Goal: Task Accomplishment & Management: Manage account settings

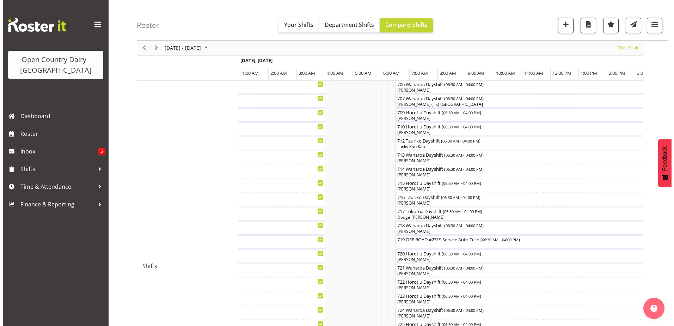
scroll to position [247, 0]
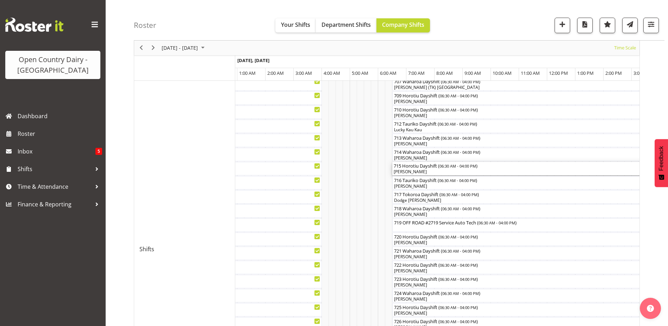
click at [427, 168] on div "715 Horotiu Dayshift ( 06:30 AM - 04:00 PM )" at bounding box center [526, 165] width 265 height 7
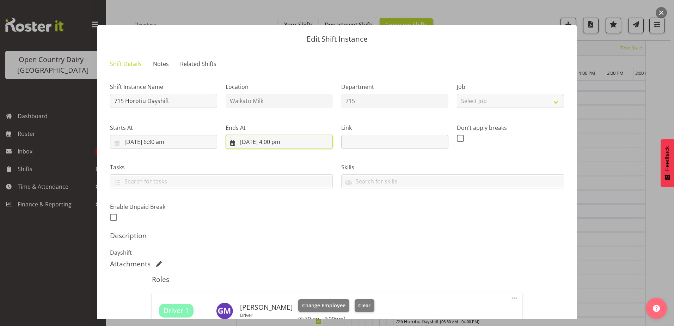
click at [269, 141] on input "1/10/2025, 4:00 pm" at bounding box center [278, 142] width 107 height 14
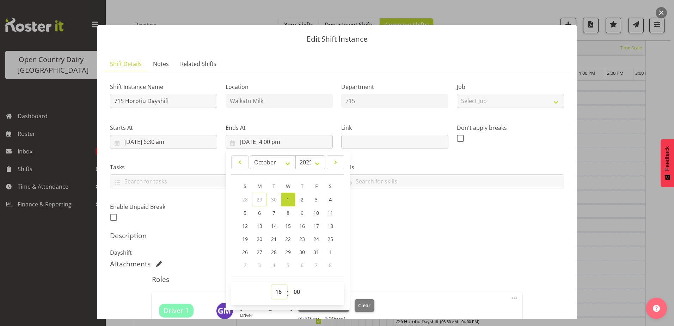
click at [275, 292] on select "00 01 02 03 04 05 06 07 08 09 10 11 12 13 14 15 16 17 18 19 20 21 22 23" at bounding box center [279, 291] width 16 height 14
select select "13"
click at [271, 284] on select "00 01 02 03 04 05 06 07 08 09 10 11 12 13 14 15 16 17 18 19 20 21 22 23" at bounding box center [279, 291] width 16 height 14
type input "1/10/2025, 1:00 pm"
click at [405, 281] on h5 "Roles" at bounding box center [337, 279] width 370 height 8
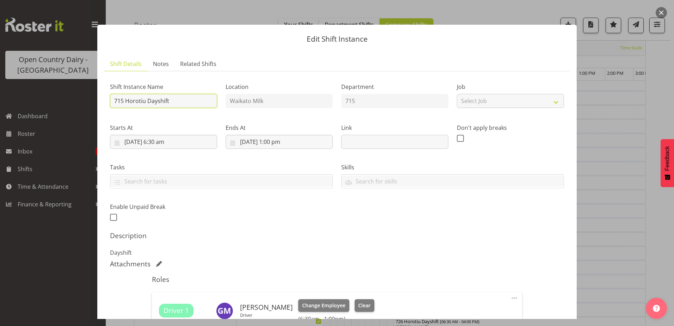
click at [178, 102] on input "715 Horotiu Dayshift" at bounding box center [163, 101] width 107 height 14
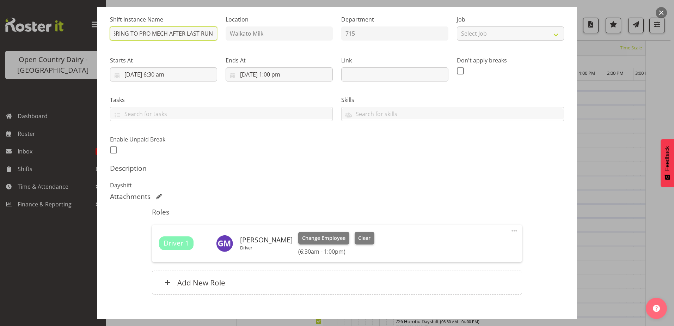
scroll to position [106, 0]
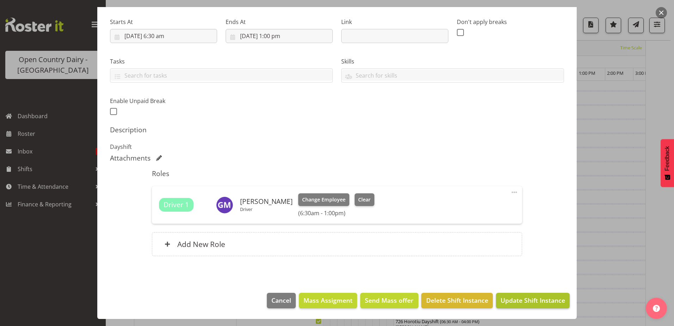
type input "715 Horotiu Dayshift BRING TO PRO MECH AFTER LAST RUN"
click at [510, 297] on span "Update Shift Instance" at bounding box center [532, 299] width 64 height 9
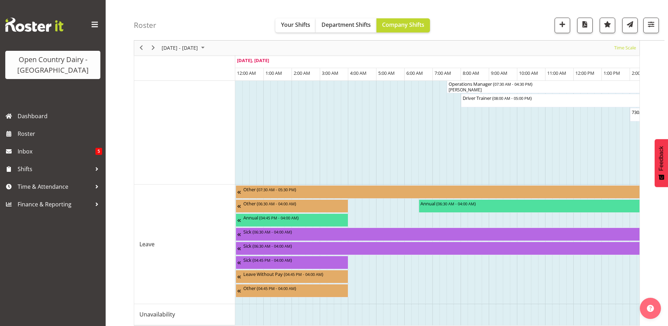
scroll to position [691, 0]
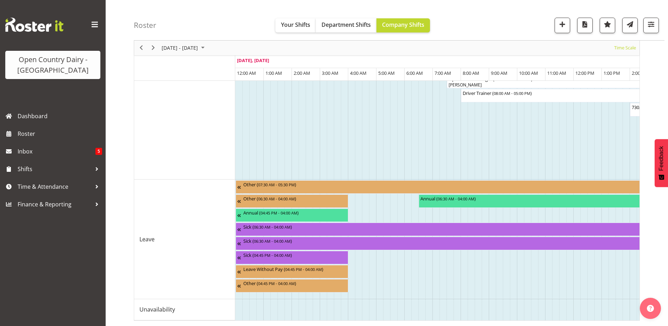
drag, startPoint x: 269, startPoint y: 314, endPoint x: 308, endPoint y: 312, distance: 39.5
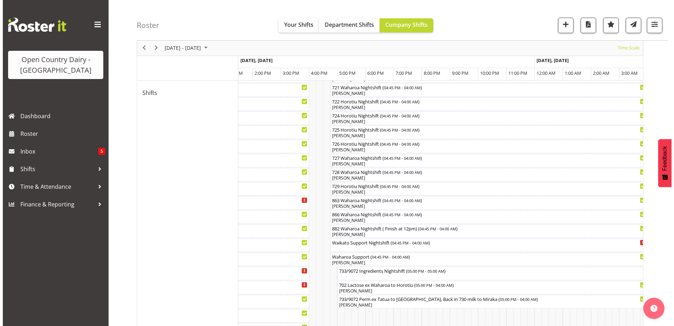
scroll to position [493, 0]
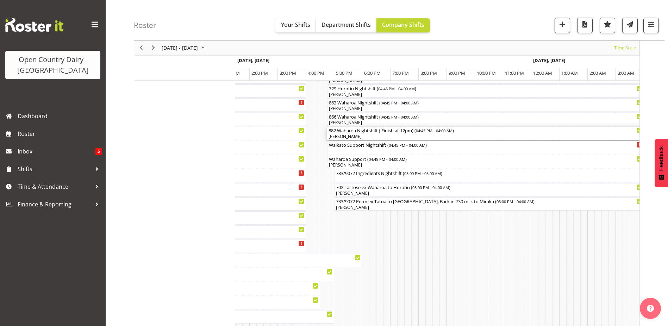
click at [348, 135] on div "[PERSON_NAME]" at bounding box center [486, 136] width 314 height 6
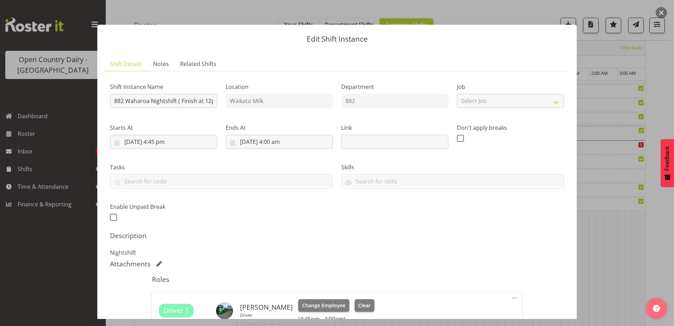
scroll to position [106, 0]
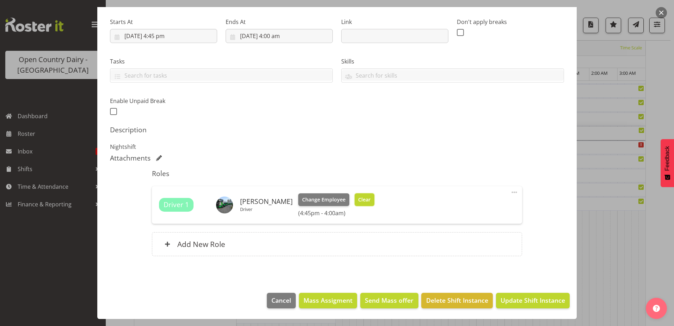
click at [374, 201] on button "Clear" at bounding box center [364, 199] width 20 height 13
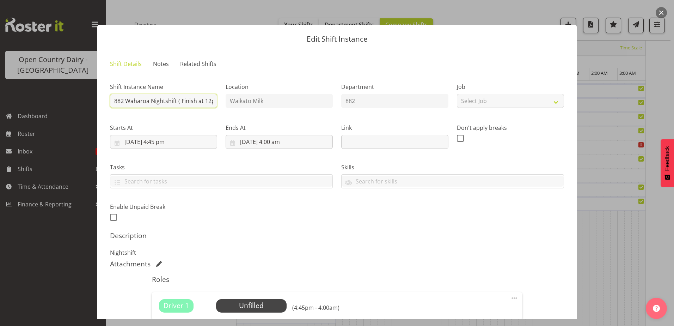
scroll to position [0, 10]
click at [230, 98] on div "Shift Instance Name 882 Waharoa Nightshift ( Finish at 12pm) Location Waikato M…" at bounding box center [337, 150] width 462 height 154
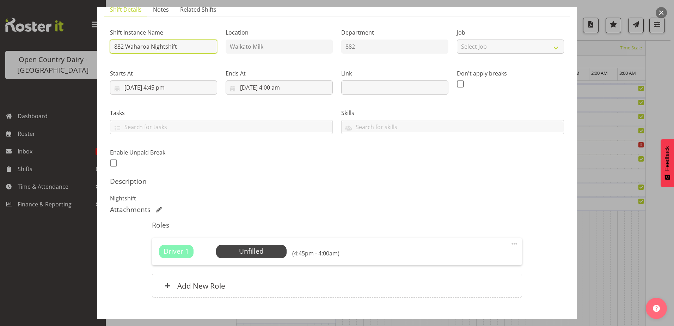
scroll to position [96, 0]
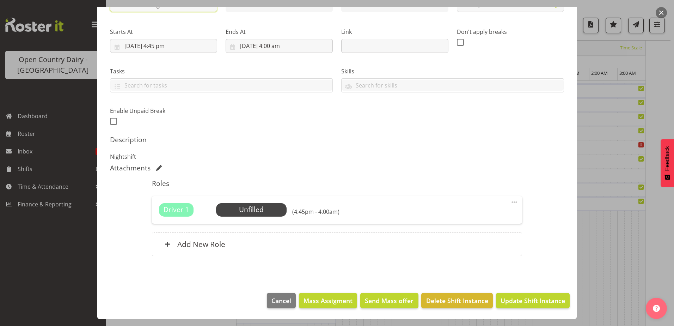
type input "882 Waharoa Nightshift"
click at [508, 300] on span "Update Shift Instance" at bounding box center [532, 300] width 64 height 9
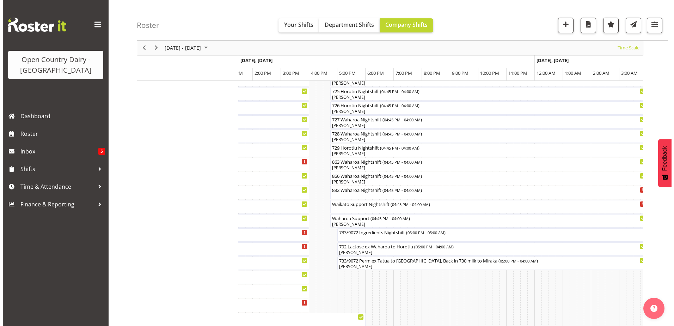
scroll to position [444, 0]
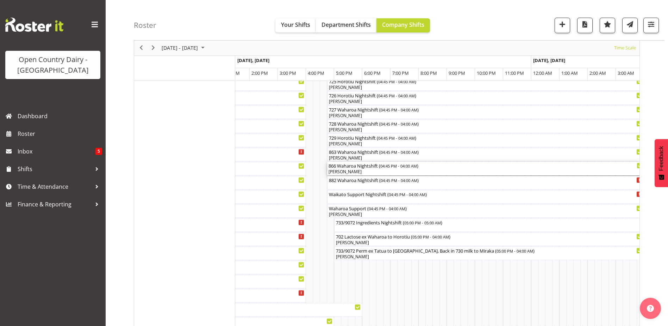
click at [347, 168] on div "866 Waharoa Nightshift ( 04:45 PM - 04:00 AM )" at bounding box center [486, 165] width 314 height 7
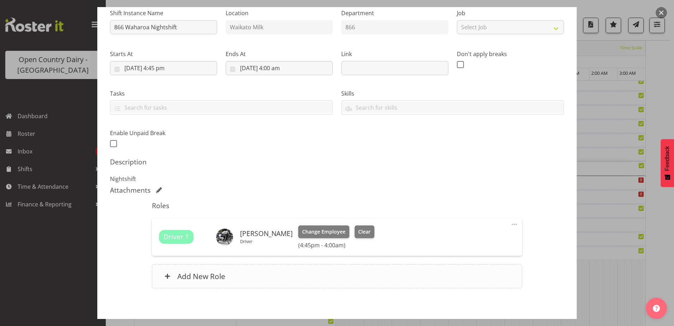
scroll to position [106, 0]
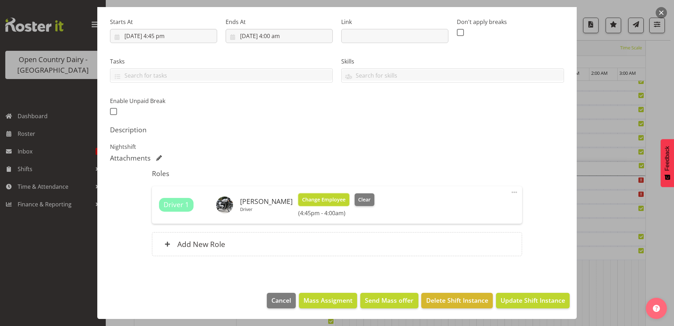
click at [334, 193] on button "Change Employee" at bounding box center [323, 199] width 51 height 13
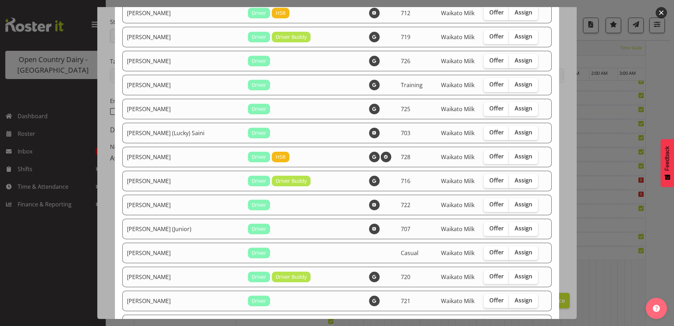
scroll to position [141, 0]
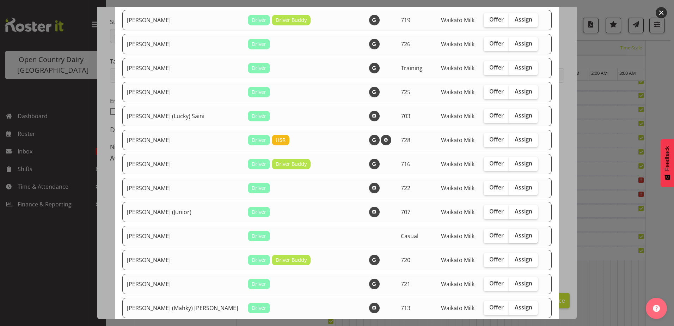
click at [514, 237] on span "Assign" at bounding box center [523, 234] width 18 height 7
click at [509, 237] on input "Assign" at bounding box center [511, 235] width 5 height 5
checkbox input "true"
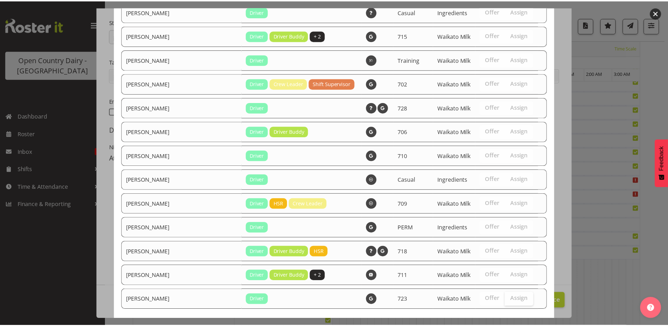
scroll to position [663, 0]
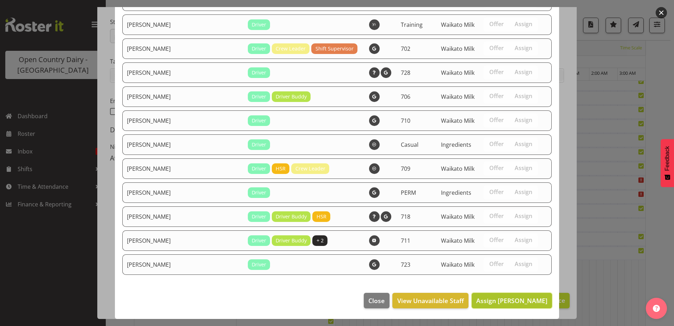
click at [510, 297] on span "Assign Dutchie Egbert Dijkstra" at bounding box center [511, 300] width 71 height 8
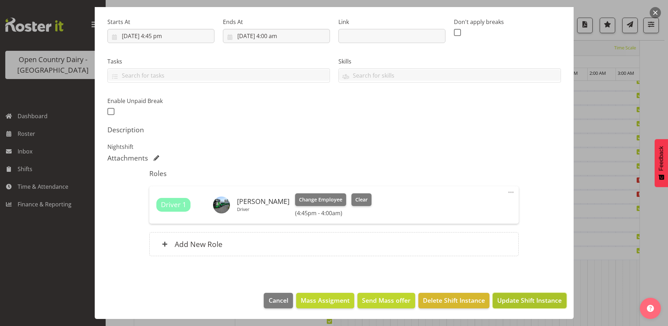
click at [511, 295] on button "Update Shift Instance" at bounding box center [530, 300] width 74 height 16
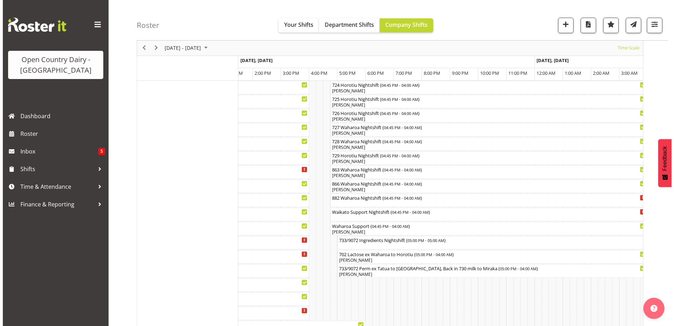
scroll to position [444, 0]
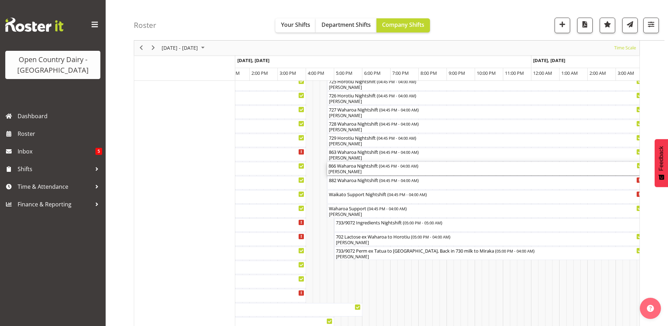
click at [355, 171] on div "[PERSON_NAME]" at bounding box center [486, 171] width 314 height 6
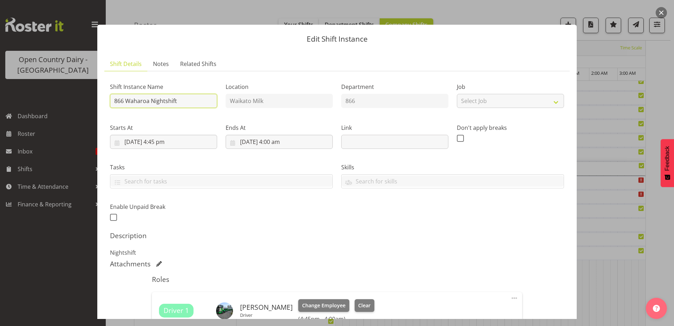
click at [179, 103] on input "866 Waharoa Nightshift" at bounding box center [163, 101] width 107 height 14
type input "866 Waharoa Nightshift Finish at midnight"
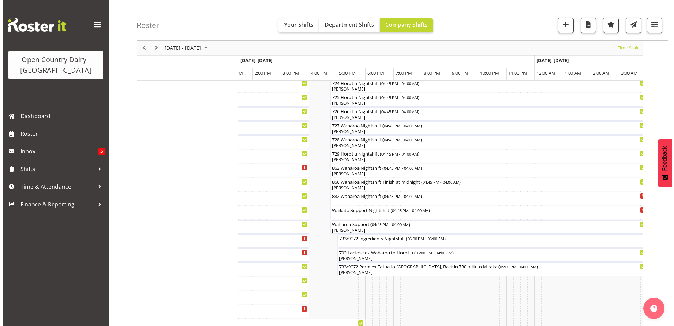
scroll to position [409, 0]
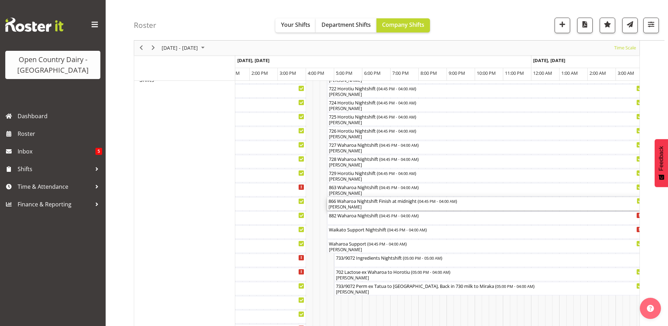
click at [368, 202] on div "866 Waharoa Nightshift Finish at midnight ( 04:45 PM - 04:00 AM )" at bounding box center [486, 200] width 314 height 7
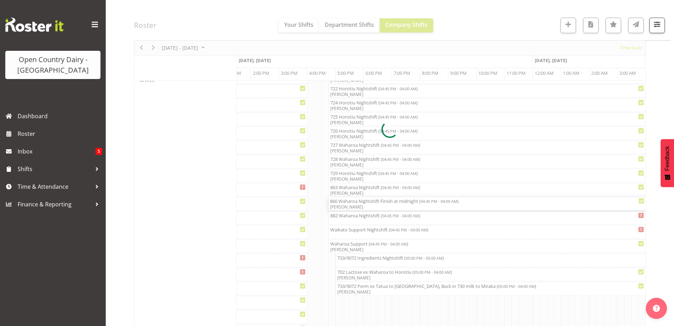
select select "9"
select select "2025"
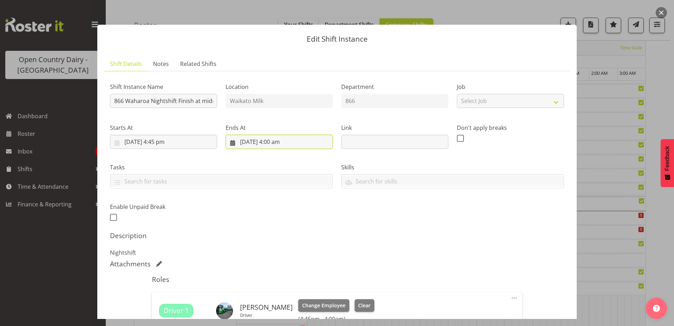
click at [299, 143] on input "1/10/2025, 4:00 am" at bounding box center [278, 142] width 107 height 14
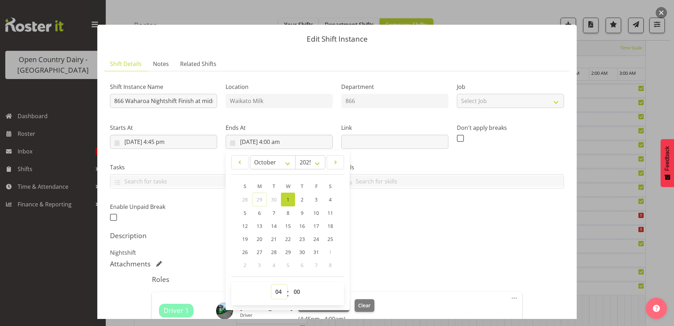
click at [278, 293] on select "00 01 02 03 04 05 06 07 08 09 10 11 12 13 14 15 16 17 18 19 20 21 22 23" at bounding box center [279, 291] width 16 height 14
select select "0"
click at [271, 284] on select "00 01 02 03 04 05 06 07 08 09 10 11 12 13 14 15 16 17 18 19 20 21 22 23" at bounding box center [279, 291] width 16 height 14
type input "1/10/2025, 12:00 am"
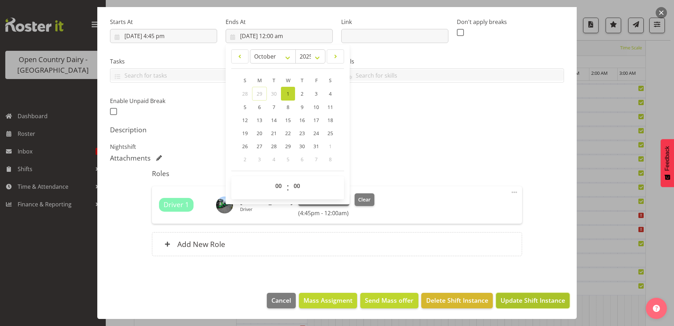
click at [526, 299] on span "Update Shift Instance" at bounding box center [532, 299] width 64 height 9
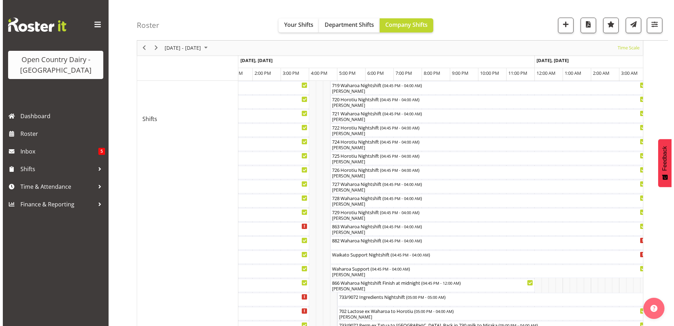
scroll to position [373, 0]
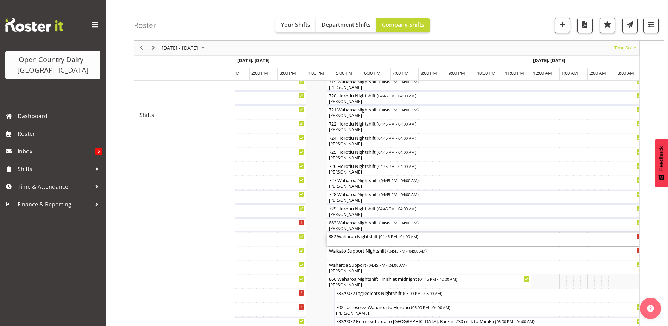
click at [378, 242] on div "882 Waharoa Nightshift ( 04:45 PM - 04:00 AM )" at bounding box center [486, 238] width 314 height 13
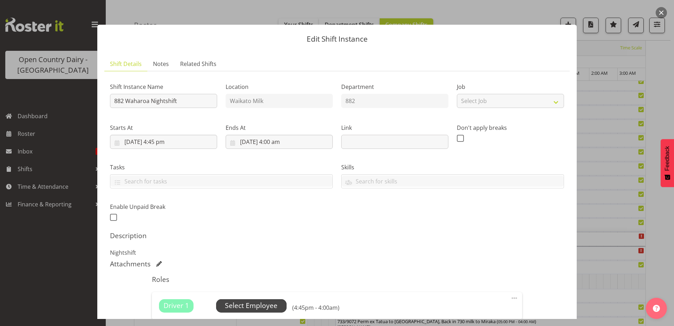
scroll to position [96, 0]
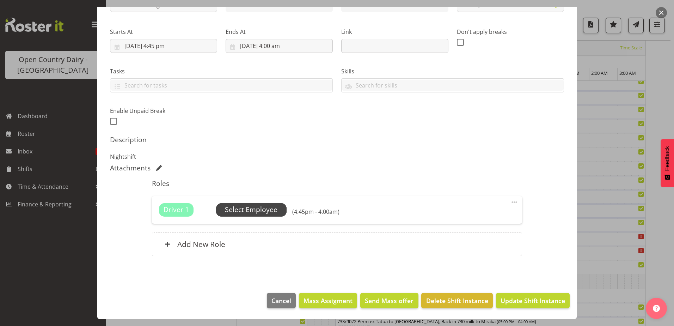
click at [260, 207] on span "Select Employee" at bounding box center [251, 209] width 52 height 10
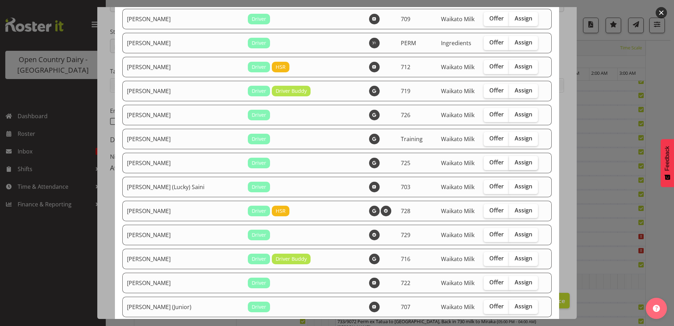
scroll to position [70, 0]
click at [514, 233] on span "Assign" at bounding box center [523, 233] width 18 height 7
click at [513, 233] on input "Assign" at bounding box center [511, 233] width 5 height 5
checkbox input "true"
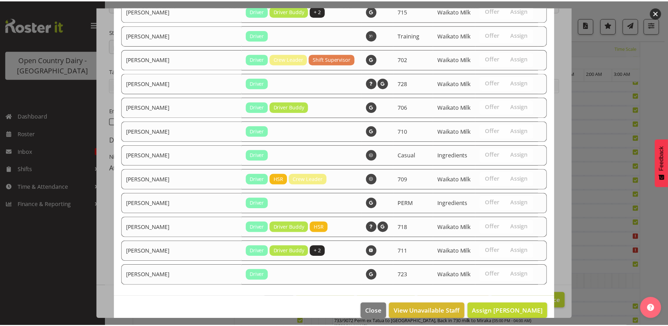
scroll to position [663, 0]
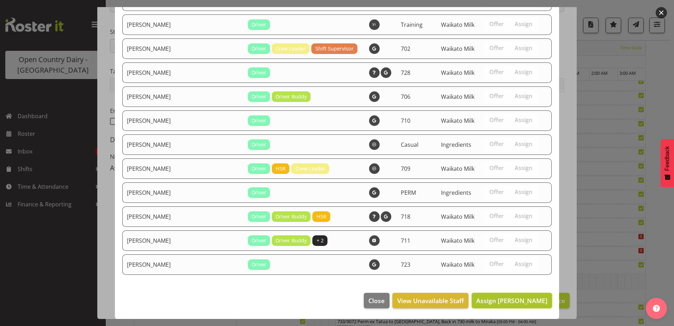
click at [514, 304] on span "Assign Craig Schlager-Reay" at bounding box center [511, 300] width 71 height 8
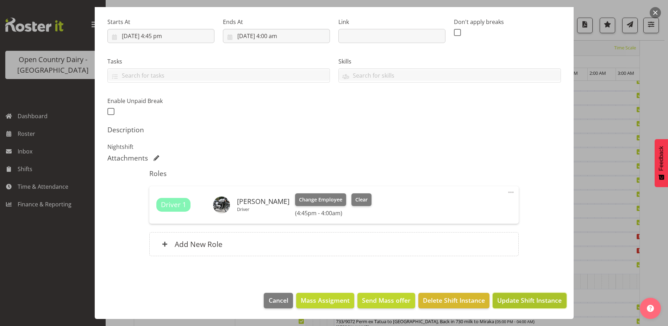
click at [509, 301] on span "Update Shift Instance" at bounding box center [529, 299] width 64 height 9
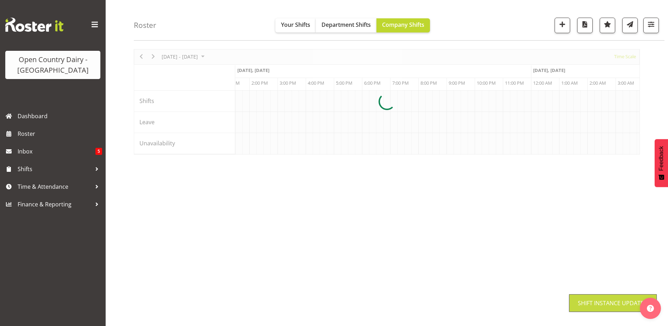
scroll to position [21, 0]
